Goal: Communication & Community: Answer question/provide support

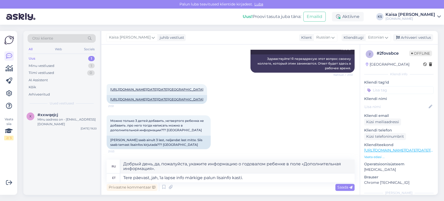
scroll to position [2341, 0]
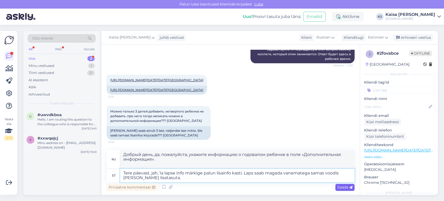
type textarea "Tere päevast, jah, 1a lapse info märkige palun lisainfo kasti. Laps saab magada…"
click at [340, 187] on span "Saada" at bounding box center [345, 187] width 15 height 5
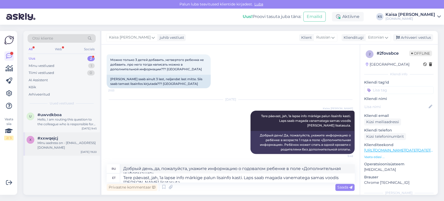
click at [71, 146] on div "Minu aadress on - [EMAIL_ADDRESS][DOMAIN_NAME]" at bounding box center [66, 145] width 59 height 9
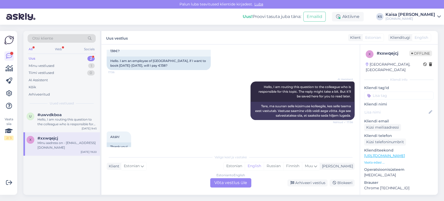
scroll to position [0, 0]
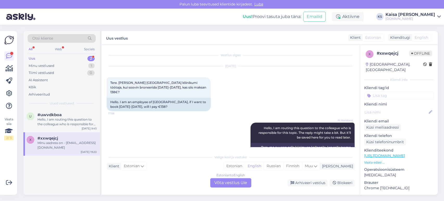
click at [377, 160] on p "Vaata edasi ..." at bounding box center [398, 162] width 69 height 5
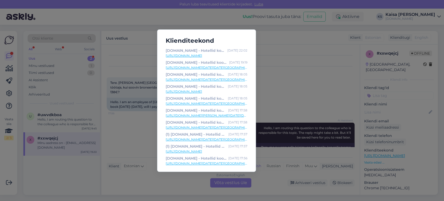
click at [233, 56] on link "[URL][DOMAIN_NAME]" at bounding box center [207, 55] width 82 height 5
click at [276, 75] on div "Klienditeekond [DOMAIN_NAME] - Hotellid koos võluvate lisavõimalustega [DATE] 2…" at bounding box center [222, 100] width 444 height 201
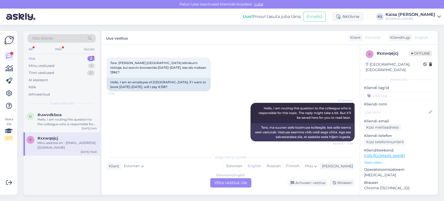
scroll to position [77, 0]
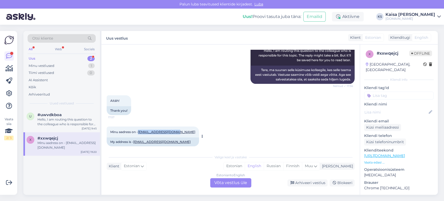
drag, startPoint x: 176, startPoint y: 126, endPoint x: 140, endPoint y: 128, distance: 36.2
click at [140, 128] on div "Minu aadress on - [EMAIL_ADDRESS][DOMAIN_NAME] 19:20" at bounding box center [153, 131] width 92 height 11
copy link "[EMAIL_ADDRESS][DOMAIN_NAME]"
click at [318, 183] on div "Arhiveeri vestlus" at bounding box center [308, 182] width 40 height 7
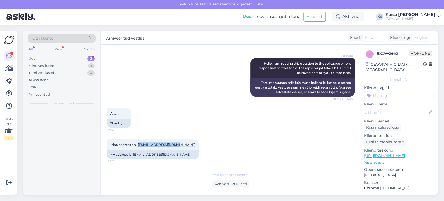
scroll to position [60, 0]
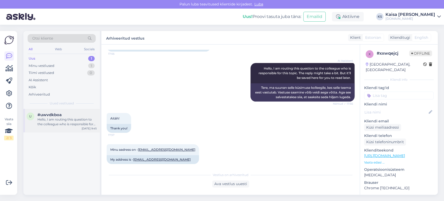
click at [61, 120] on div "Hello, I am routing this question to the colleague who is responsible for this …" at bounding box center [66, 121] width 59 height 9
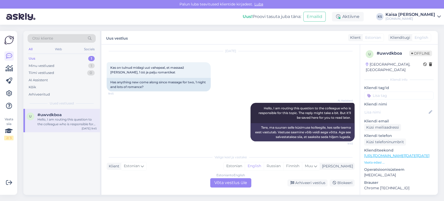
scroll to position [394, 0]
click at [245, 165] on div "Estonian" at bounding box center [234, 166] width 21 height 8
click at [242, 181] on div "Estonian to Estonian Võta vestlus üle" at bounding box center [230, 182] width 41 height 9
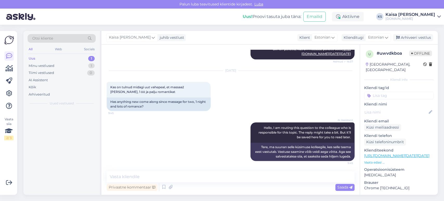
scroll to position [374, 0]
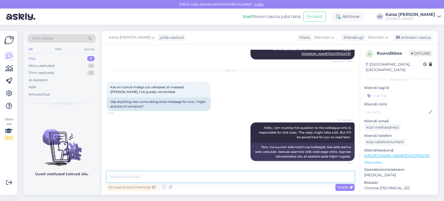
click at [241, 177] on textarea at bounding box center [231, 176] width 248 height 11
paste textarea "[URL][DOMAIN_NAME][DATE][DATE]"
type textarea "Tere, romantikamaagia pakkumised, kus on massaaž paketis, leiate siit: [URL][DO…"
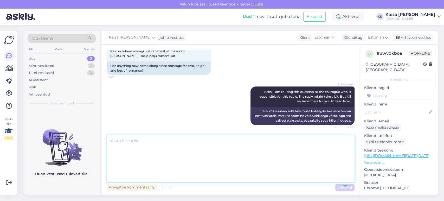
scroll to position [458, 0]
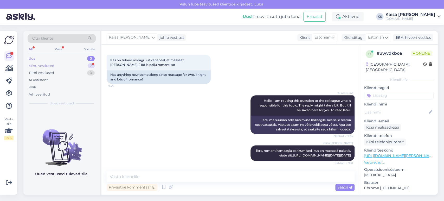
click at [84, 66] on div "Minu vestlused 2" at bounding box center [62, 65] width 68 height 7
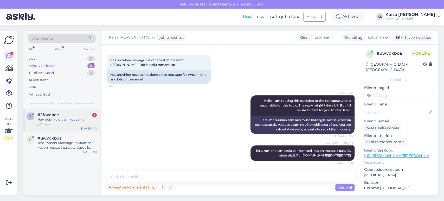
click at [52, 115] on span "#2fovabce" at bounding box center [47, 114] width 21 height 5
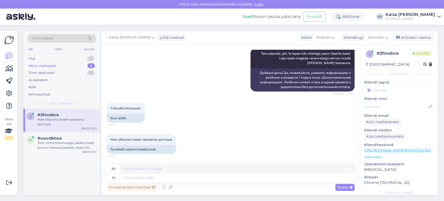
scroll to position [2465, 0]
click at [236, 176] on textarea at bounding box center [237, 177] width 234 height 9
type textarea "Palun."
type textarea "Пожалуйста."
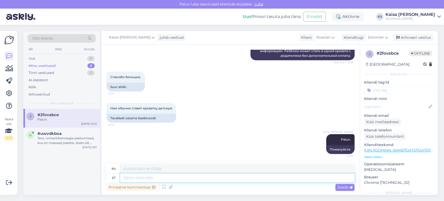
scroll to position [2496, 0]
click at [416, 39] on div "Arhiveeri vestlus" at bounding box center [413, 37] width 40 height 7
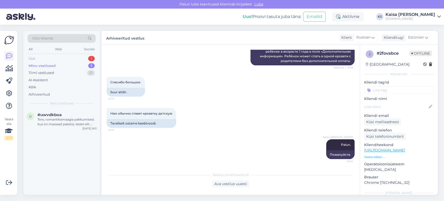
click at [81, 59] on div "Uus 1" at bounding box center [62, 58] width 68 height 7
click at [67, 120] on div "Hello, I am routing this question to the colleague who is responsible for this …" at bounding box center [66, 121] width 59 height 9
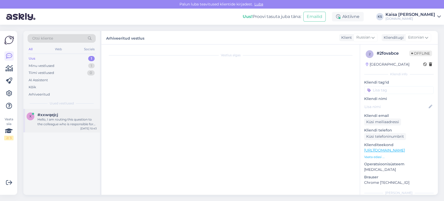
scroll to position [179, 0]
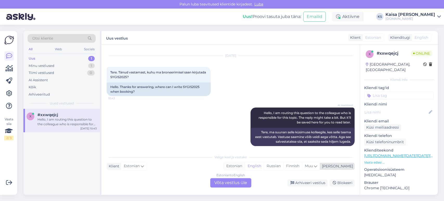
click at [245, 168] on div "Estonian" at bounding box center [234, 166] width 21 height 8
click at [239, 184] on div "Estonian to Estonian Võta vestlus üle" at bounding box center [230, 182] width 41 height 9
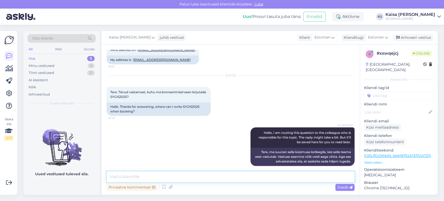
click at [239, 179] on textarea at bounding box center [231, 176] width 248 height 11
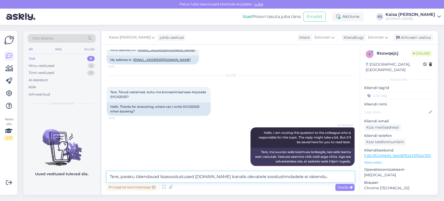
type textarea "Tere, paraku täiendavad lisasoodustused [DOMAIN_NAME] kanalis olevatele soodush…"
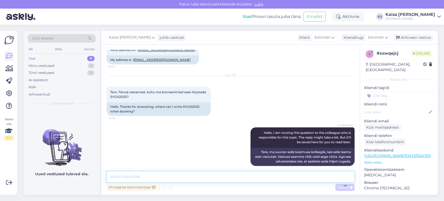
scroll to position [186, 0]
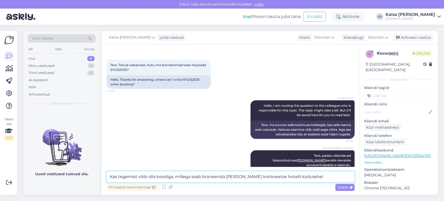
type textarea "Kas tegemist võib olla koodiga, millega saab broneerida [PERSON_NAME] konkreets…"
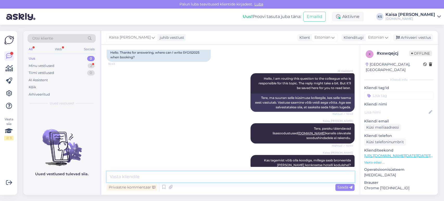
scroll to position [236, 0]
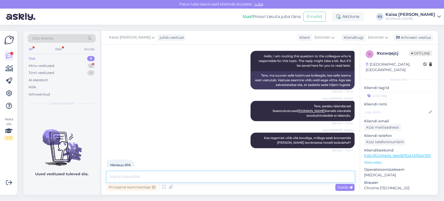
click at [154, 175] on textarea at bounding box center [231, 176] width 248 height 11
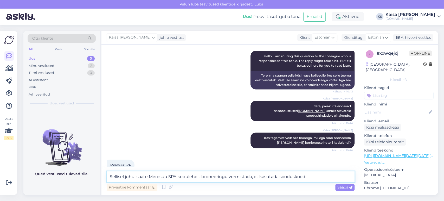
type textarea "Sellisel juhul saate Meresuu SPA kodulehelt broneeringu vormistada, et kasutada…"
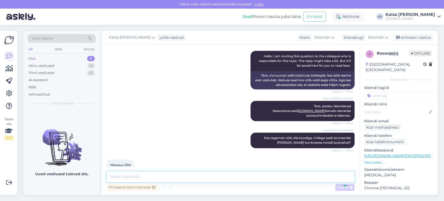
scroll to position [263, 0]
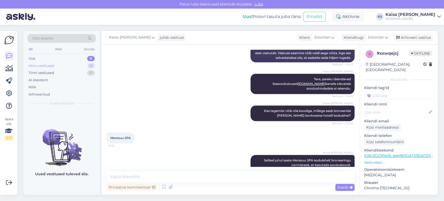
click at [75, 69] on div "Minu vestlused 2" at bounding box center [62, 65] width 68 height 7
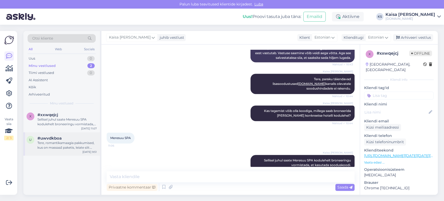
click at [63, 148] on div "Tere, romantikamaagia pakkumised, kus on massaaž paketis, leiate siit: [URL][DO…" at bounding box center [66, 145] width 59 height 9
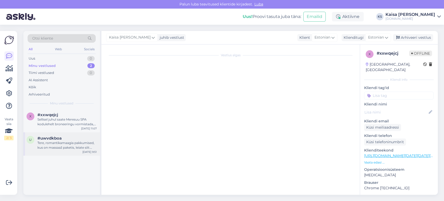
scroll to position [458, 0]
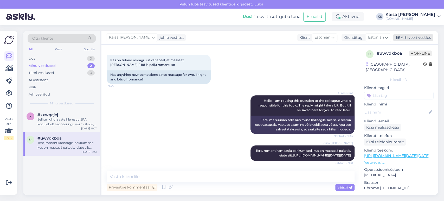
click at [423, 39] on div "Arhiveeri vestlus" at bounding box center [413, 37] width 40 height 7
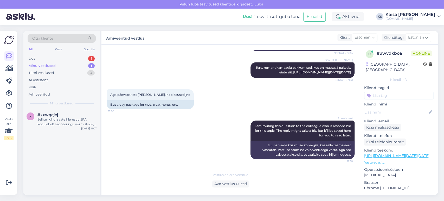
scroll to position [541, 0]
click at [69, 60] on div "Uus 1" at bounding box center [62, 58] width 68 height 7
click at [70, 120] on div "I am routing this question to the colleague who is responsible for this topic. …" at bounding box center [66, 121] width 59 height 9
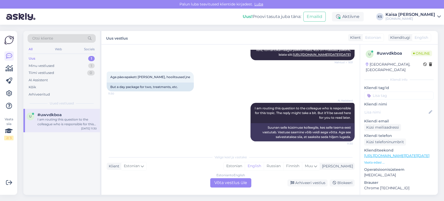
scroll to position [558, 0]
click at [245, 165] on div "Estonian" at bounding box center [234, 166] width 21 height 8
click at [244, 181] on div "Estonian to Estonian Võta vestlus üle" at bounding box center [230, 182] width 41 height 9
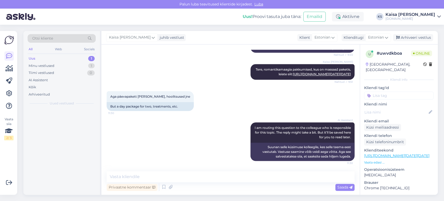
scroll to position [539, 0]
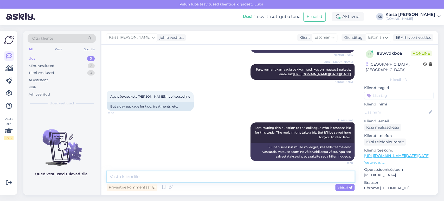
click at [245, 176] on textarea at bounding box center [231, 176] width 248 height 11
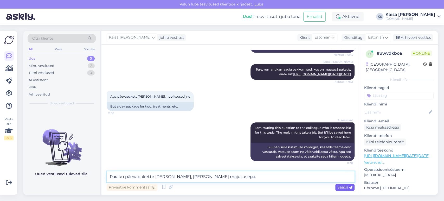
type textarea "Paraku päevapakette [PERSON_NAME], [PERSON_NAME] majutusega."
click at [348, 187] on span "Saada" at bounding box center [345, 187] width 15 height 5
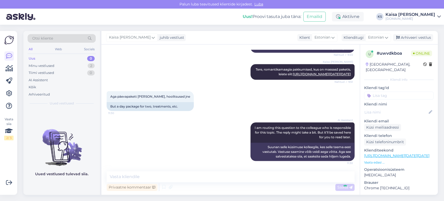
scroll to position [561, 0]
